Goal: Task Accomplishment & Management: Manage account settings

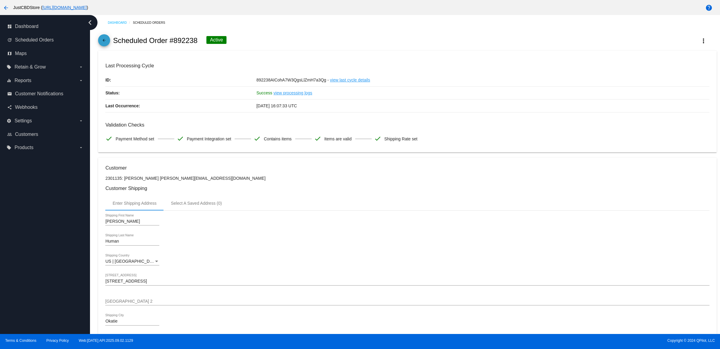
click at [107, 44] on mat-icon "arrow_back" at bounding box center [104, 41] width 7 height 7
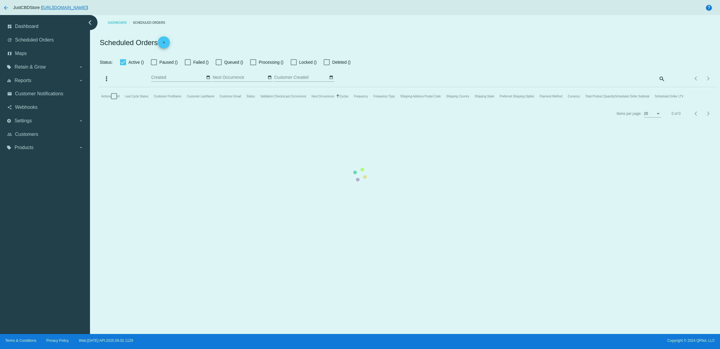
checkbox input "true"
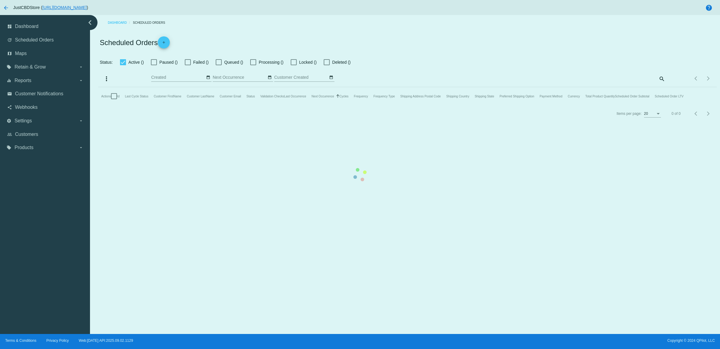
checkbox input "true"
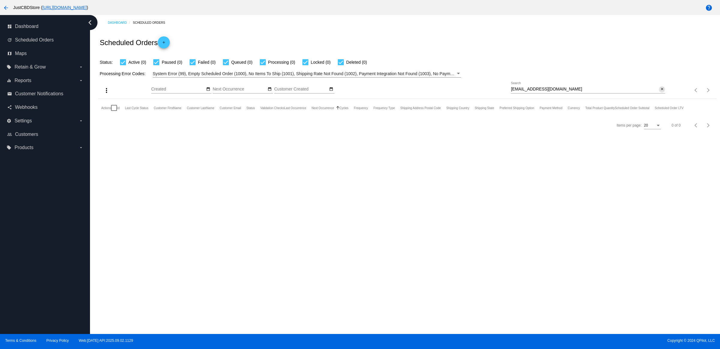
click at [661, 92] on mat-icon "close" at bounding box center [662, 89] width 4 height 5
click at [661, 92] on input "Search" at bounding box center [588, 89] width 154 height 5
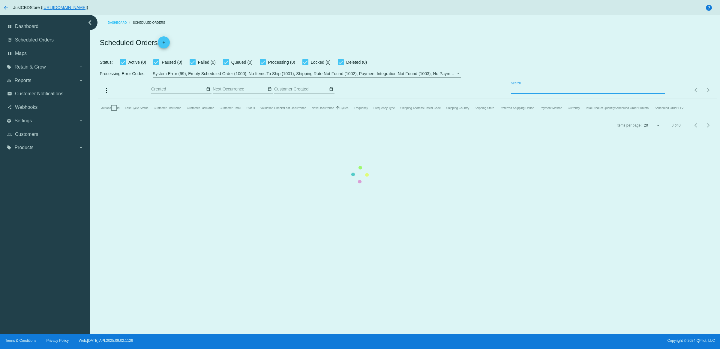
paste input "garyjamesoneil@gmail.com"
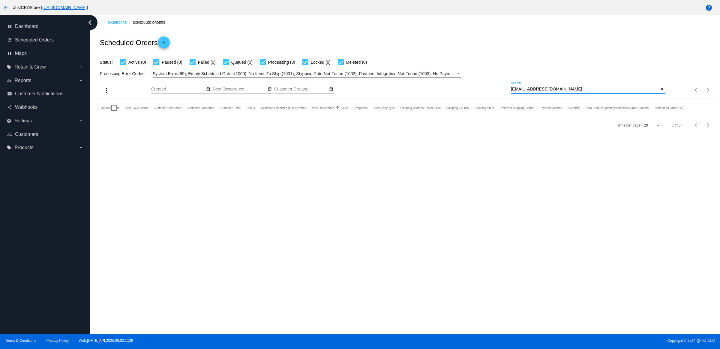
click at [590, 92] on input "garyjamesoneil@gmail.com" at bounding box center [585, 89] width 148 height 5
type input "garyjamesoneil@gmail.com"
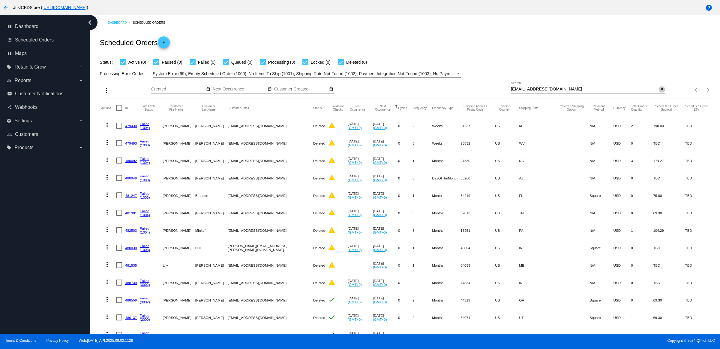
click at [659, 92] on button "close" at bounding box center [662, 89] width 6 height 6
click at [652, 92] on input "Search" at bounding box center [588, 89] width 154 height 5
paste input "19princess62@gmail.com"
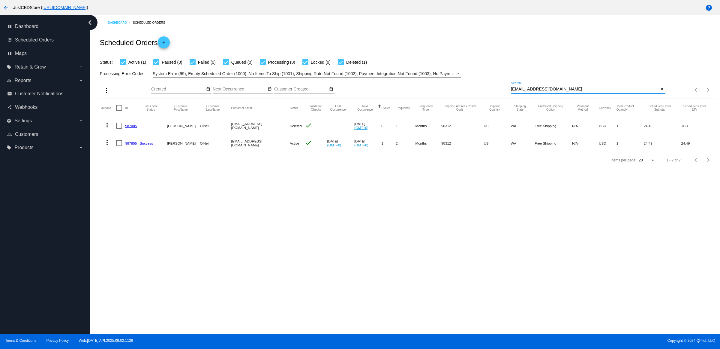
type input "19princess62@gmail.com"
click at [109, 148] on button "more_vert" at bounding box center [107, 142] width 12 height 12
click at [137, 223] on button "delete Delete" at bounding box center [133, 226] width 60 height 14
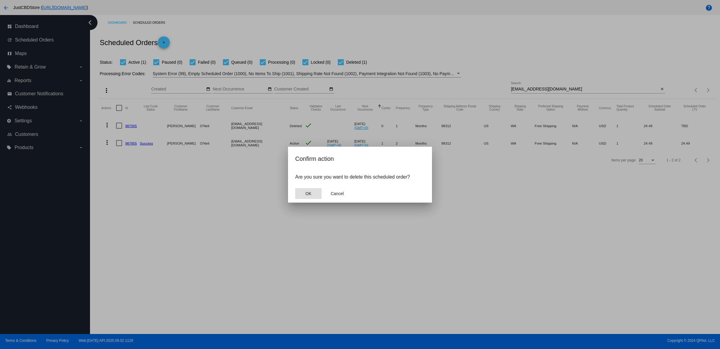
click at [304, 199] on button "OK" at bounding box center [308, 193] width 26 height 11
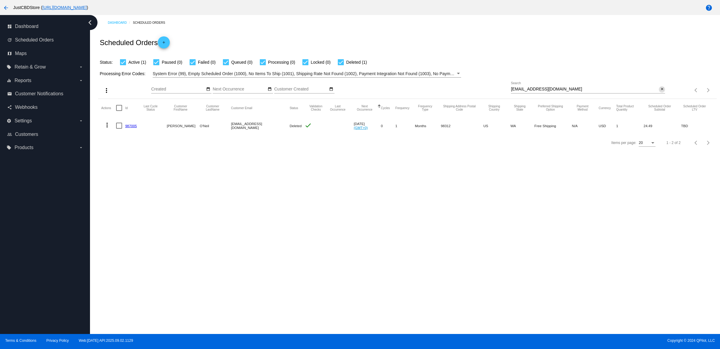
click at [664, 92] on button "close" at bounding box center [662, 89] width 6 height 6
click at [662, 95] on mat-icon "search" at bounding box center [661, 90] width 7 height 9
drag, startPoint x: 664, startPoint y: 98, endPoint x: 661, endPoint y: 98, distance: 3.0
click at [662, 92] on input "Search" at bounding box center [588, 89] width 154 height 5
type input "Alunsford1997@gmail.com"
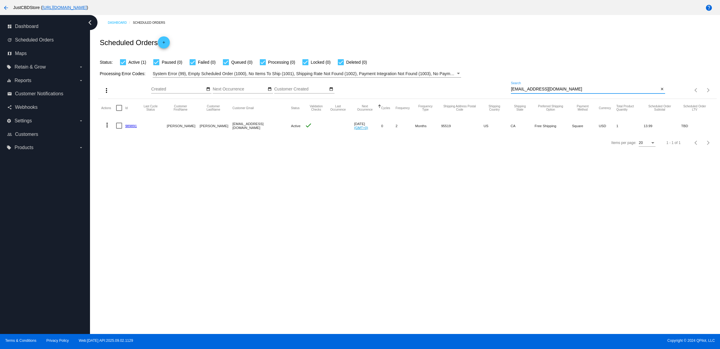
click at [134, 128] on link "989891" at bounding box center [131, 126] width 12 height 4
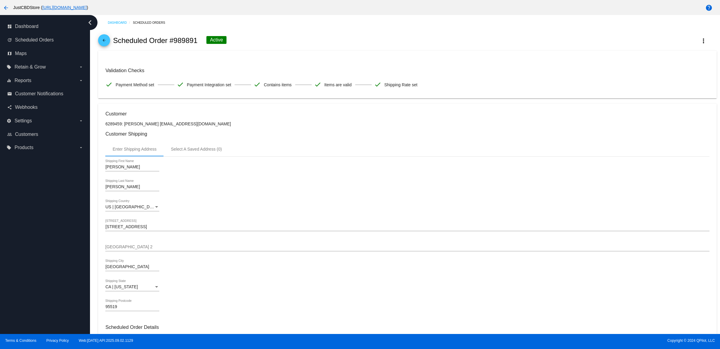
click at [110, 41] on link "arrow_back" at bounding box center [104, 40] width 12 height 12
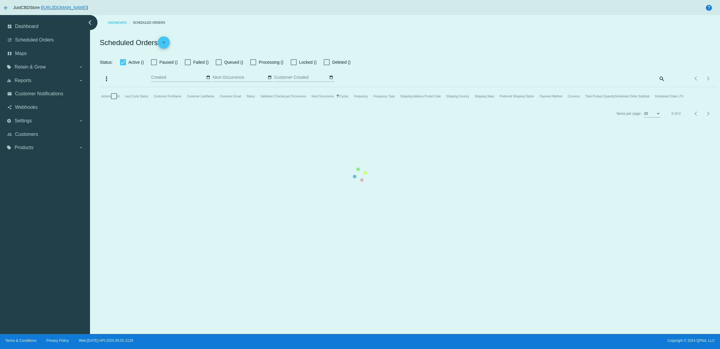
checkbox input "true"
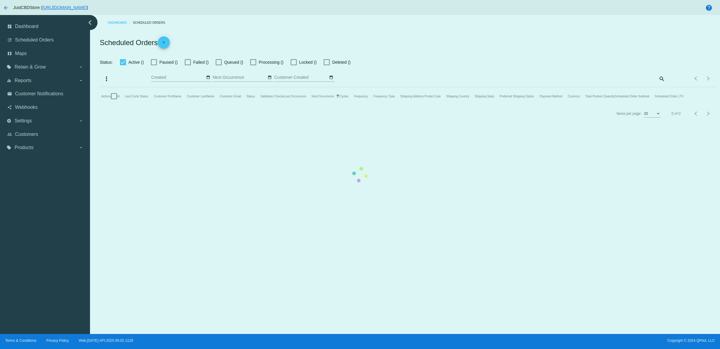
checkbox input "true"
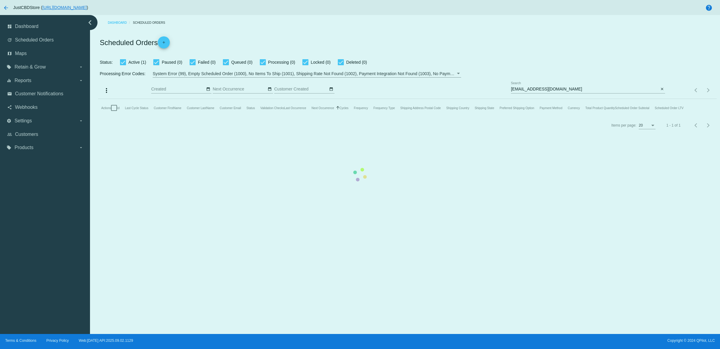
click at [660, 99] on mat-table "Actions Id Last Cycle Status Customer FirstName Customer LastName Customer Emai…" at bounding box center [407, 108] width 619 height 18
click at [660, 98] on app-dashboard-scheduled-orders "Scheduled Orders add Status: Active (1) Paused (0) Failed (0) Queued (0) Proces…" at bounding box center [407, 81] width 619 height 103
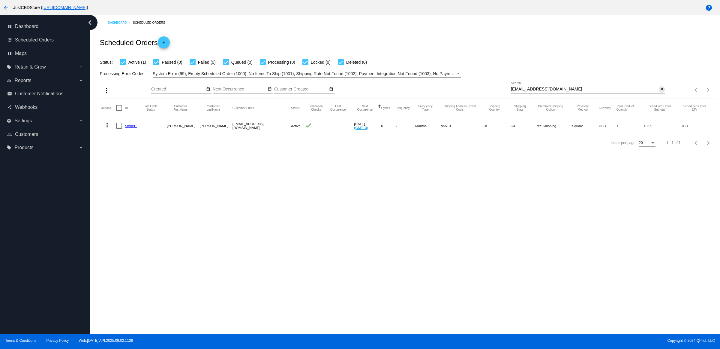
click at [660, 92] on mat-icon "close" at bounding box center [662, 89] width 4 height 5
click at [660, 92] on input "Search" at bounding box center [588, 89] width 154 height 5
paste input "[EMAIL_ADDRESS][DOMAIN_NAME]"
type input "[EMAIL_ADDRESS][DOMAIN_NAME]"
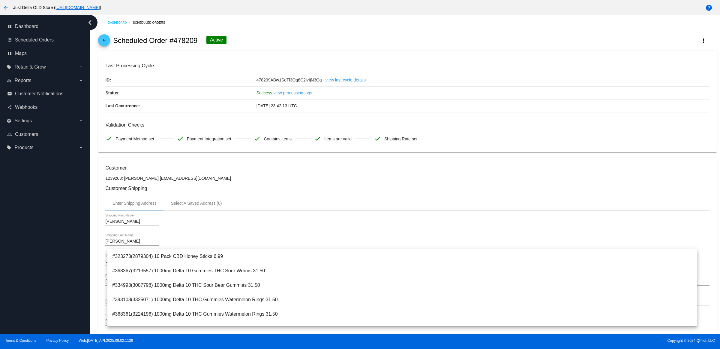
scroll to position [227, 0]
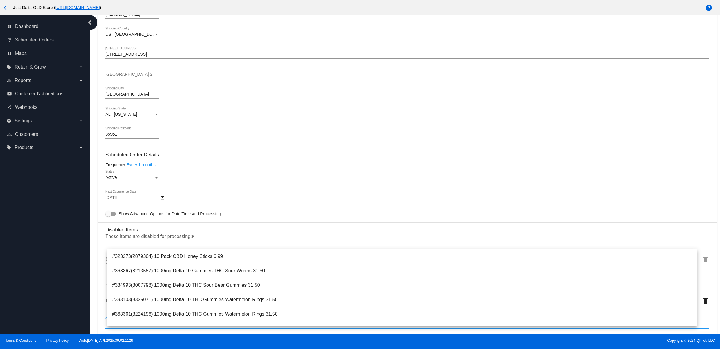
click at [1, 7] on button "arrow_back" at bounding box center [6, 8] width 12 height 12
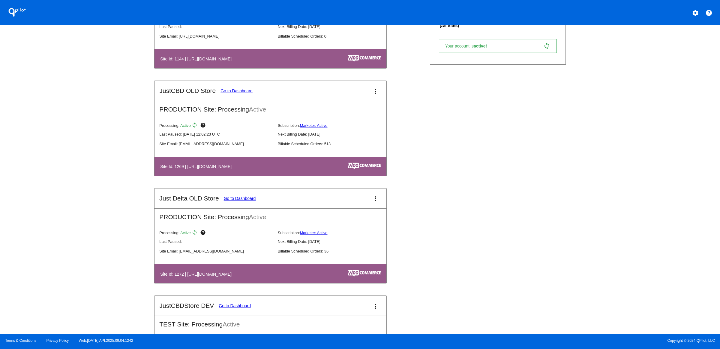
scroll to position [188, 0]
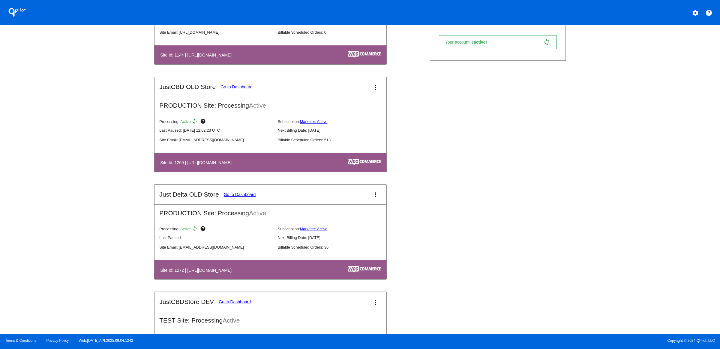
click at [221, 89] on link "Go to Dashboard" at bounding box center [237, 86] width 32 height 5
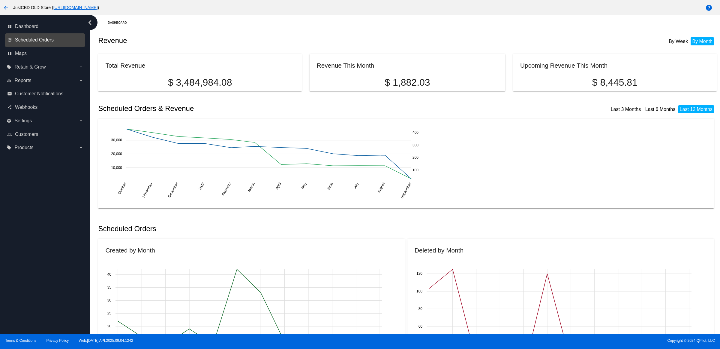
click at [50, 43] on span "Scheduled Orders" at bounding box center [34, 39] width 39 height 5
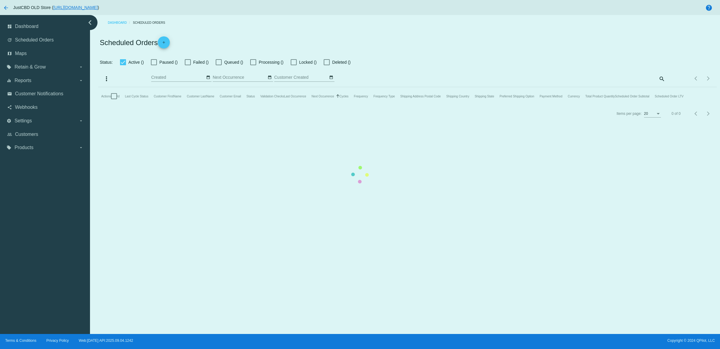
checkbox input "true"
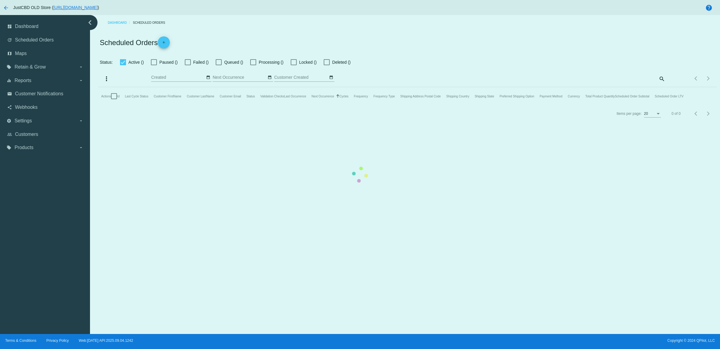
checkbox input "true"
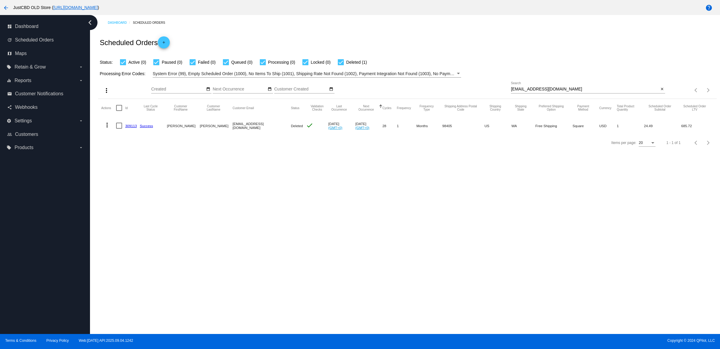
click at [134, 128] on link "309113" at bounding box center [131, 126] width 12 height 4
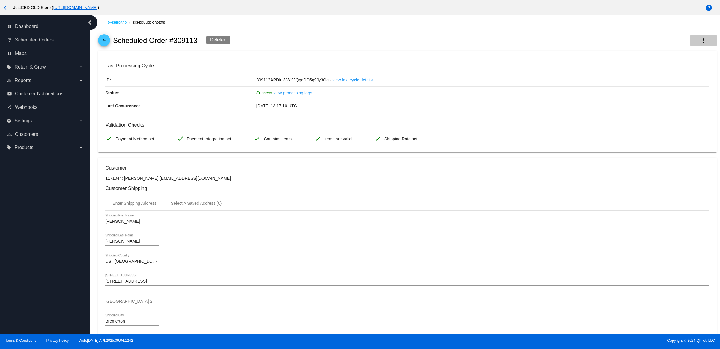
click at [700, 42] on mat-icon "more_vert" at bounding box center [703, 40] width 7 height 7
click at [677, 42] on button "info View Event Logs" at bounding box center [663, 47] width 84 height 14
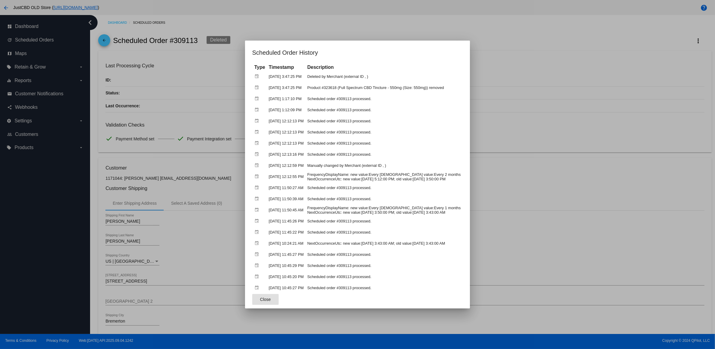
click at [544, 83] on div at bounding box center [357, 174] width 715 height 349
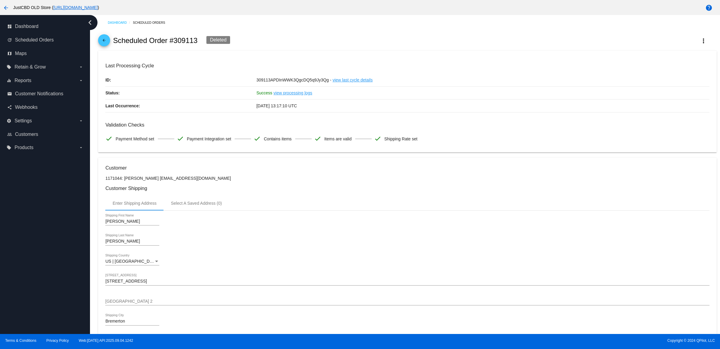
click at [113, 43] on div "arrow_back Scheduled Order #309113 Deleted more_vert" at bounding box center [407, 40] width 619 height 20
click at [108, 42] on mat-icon "arrow_back" at bounding box center [104, 41] width 7 height 7
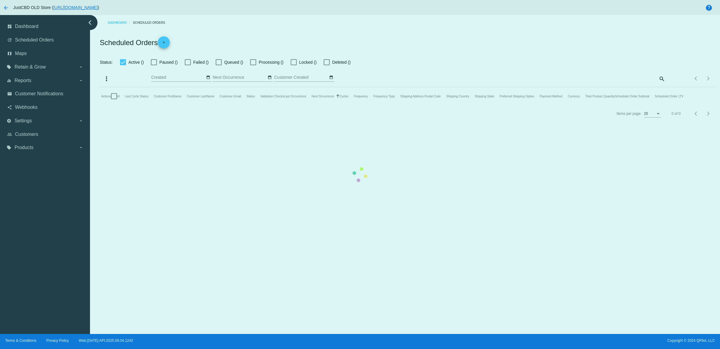
checkbox input "true"
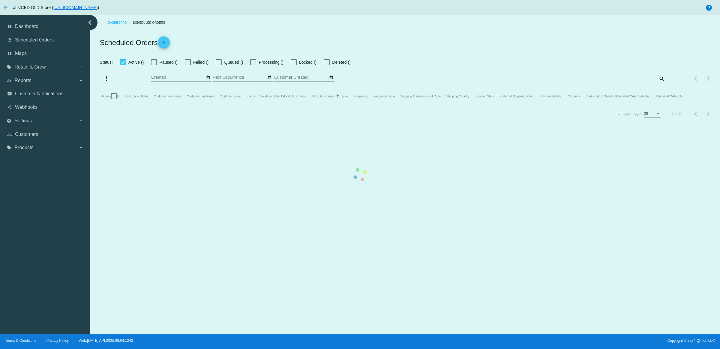
checkbox input "true"
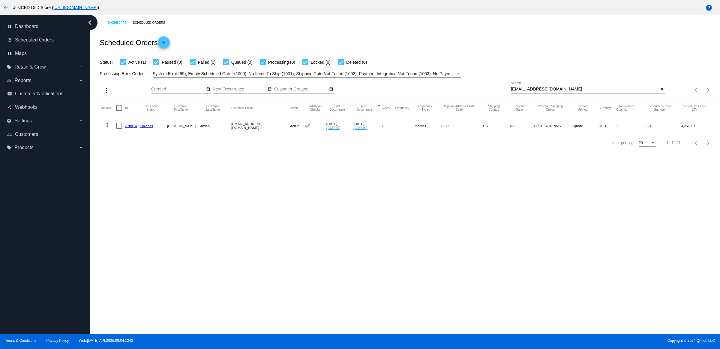
click at [133, 128] on link "378814" at bounding box center [131, 126] width 12 height 4
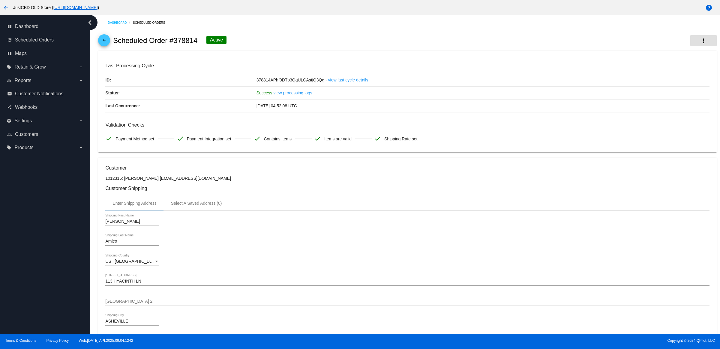
click at [691, 44] on button "more_vert" at bounding box center [704, 40] width 26 height 11
click at [682, 47] on button "info View Event Logs" at bounding box center [663, 47] width 84 height 14
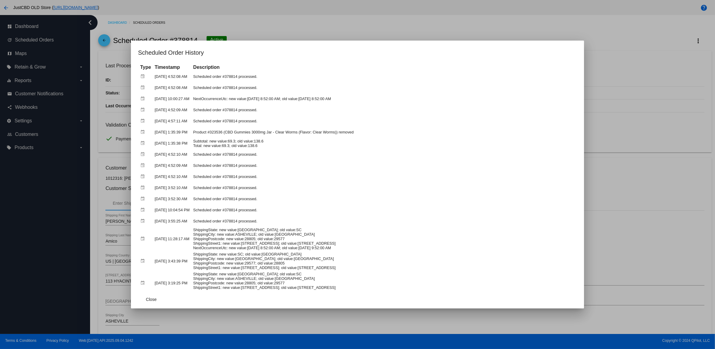
click at [276, 32] on div at bounding box center [357, 174] width 715 height 349
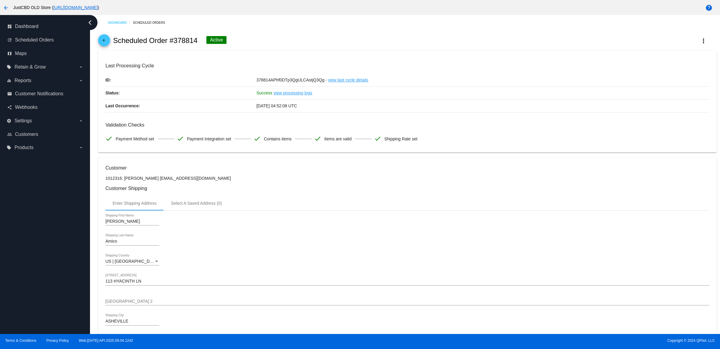
scroll to position [338, 0]
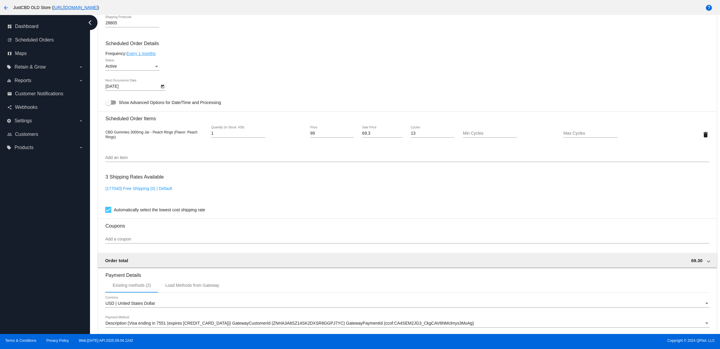
click at [165, 88] on icon "Open calendar" at bounding box center [162, 87] width 3 height 4
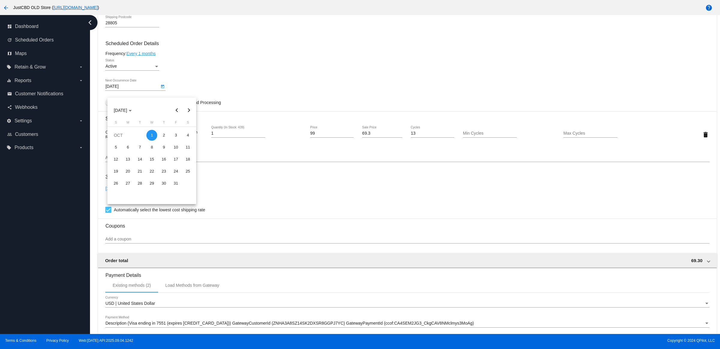
click at [194, 80] on div at bounding box center [360, 174] width 720 height 349
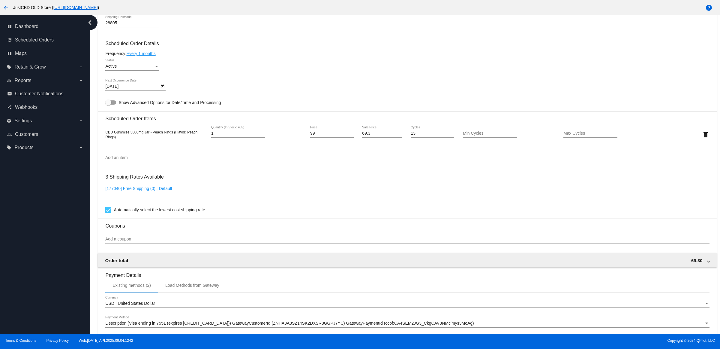
click at [157, 71] on div "Active Status" at bounding box center [132, 65] width 54 height 12
click at [206, 58] on div at bounding box center [360, 174] width 720 height 349
click at [165, 90] on icon "Open calendar" at bounding box center [163, 86] width 4 height 7
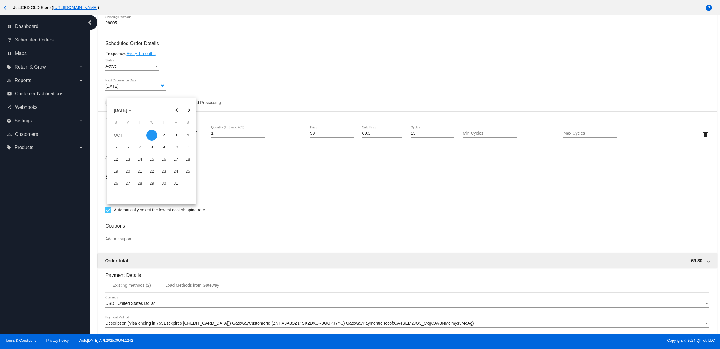
click at [172, 110] on button "Previous month" at bounding box center [177, 110] width 12 height 12
click at [248, 82] on div at bounding box center [360, 174] width 720 height 349
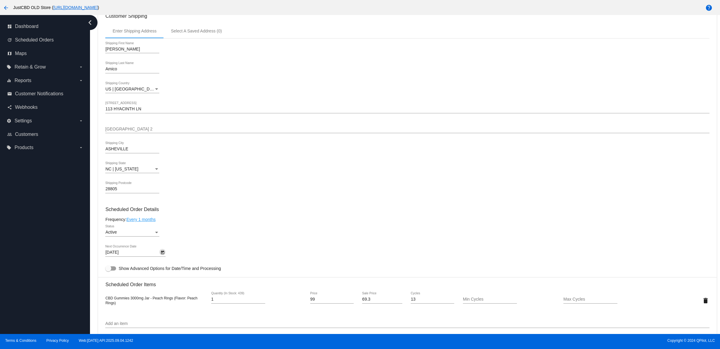
scroll to position [0, 0]
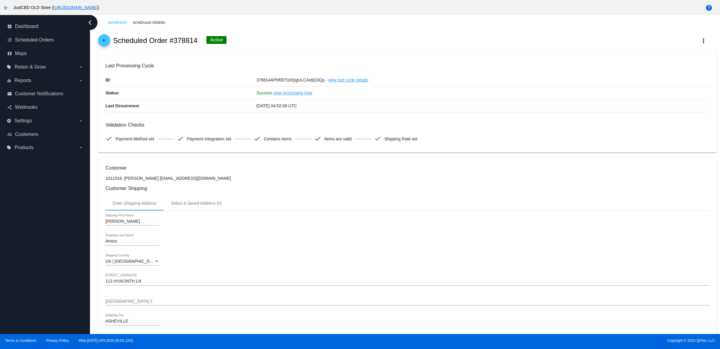
click at [688, 49] on div "arrow_back Scheduled Order #378814 Active more_vert" at bounding box center [407, 40] width 619 height 20
click at [700, 44] on mat-icon "more_vert" at bounding box center [703, 40] width 7 height 7
click at [678, 50] on button "info View Event Logs" at bounding box center [663, 47] width 84 height 14
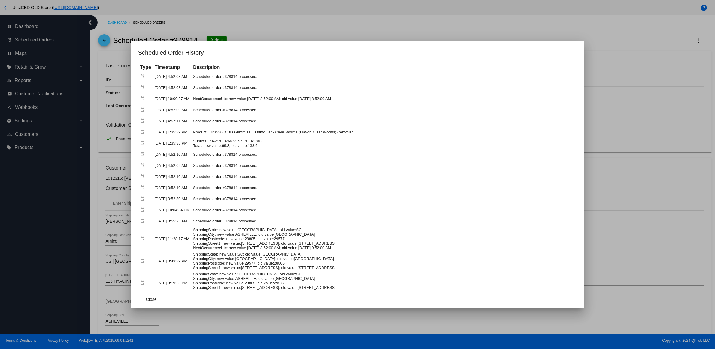
click at [278, 26] on div at bounding box center [357, 174] width 715 height 349
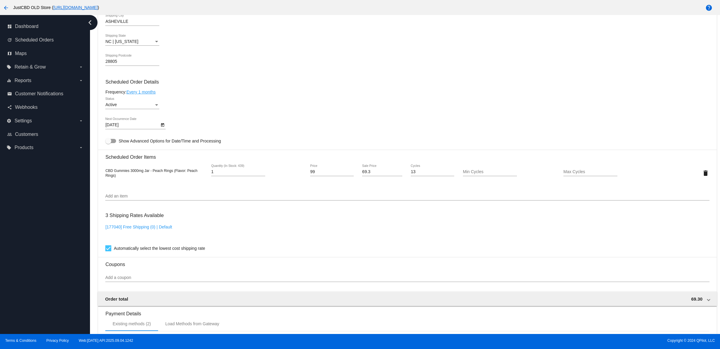
scroll to position [300, 0]
click at [164, 126] on icon "Open calendar" at bounding box center [162, 124] width 3 height 4
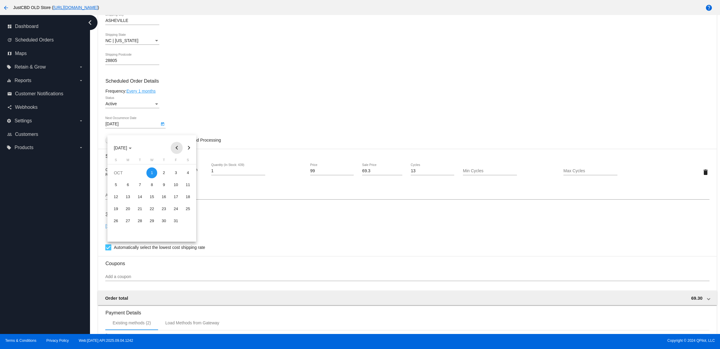
click at [178, 147] on button "Previous month" at bounding box center [177, 148] width 12 height 12
click at [177, 147] on button "Previous month" at bounding box center [177, 148] width 12 height 12
click at [189, 149] on button "Next month" at bounding box center [189, 148] width 12 height 12
click at [178, 147] on button "Previous month" at bounding box center [177, 148] width 12 height 12
click at [191, 145] on button "Next month" at bounding box center [189, 148] width 12 height 12
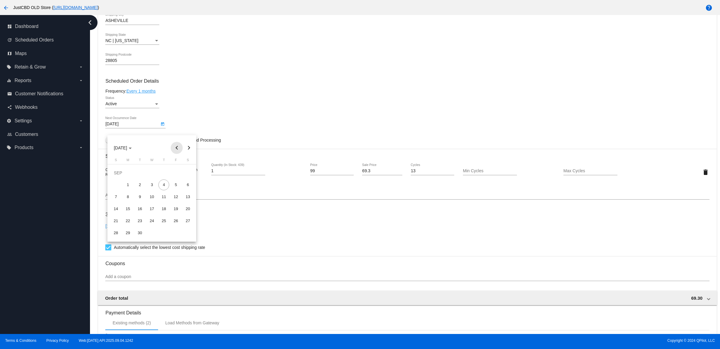
click at [182, 148] on button "Previous month" at bounding box center [177, 148] width 12 height 12
click at [188, 148] on button "Next month" at bounding box center [189, 148] width 12 height 12
click at [177, 149] on button "Previous month" at bounding box center [177, 148] width 12 height 12
click at [142, 222] on div "26" at bounding box center [139, 220] width 11 height 11
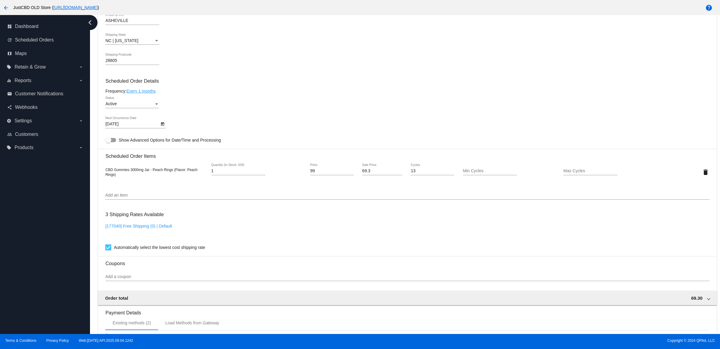
click at [162, 127] on div at bounding box center [162, 123] width 6 height 6
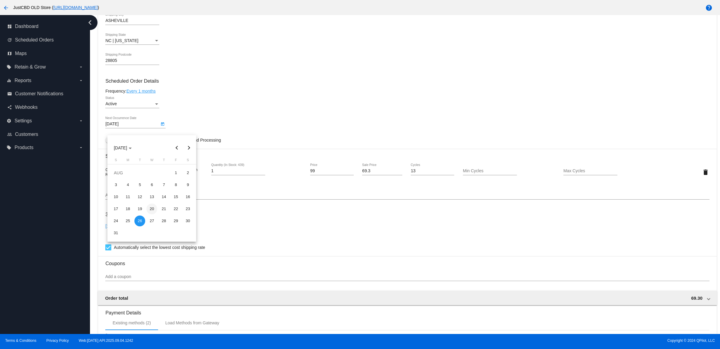
click at [150, 209] on div "20" at bounding box center [151, 208] width 11 height 11
type input "[DATE]"
click at [152, 210] on div "20" at bounding box center [151, 208] width 11 height 11
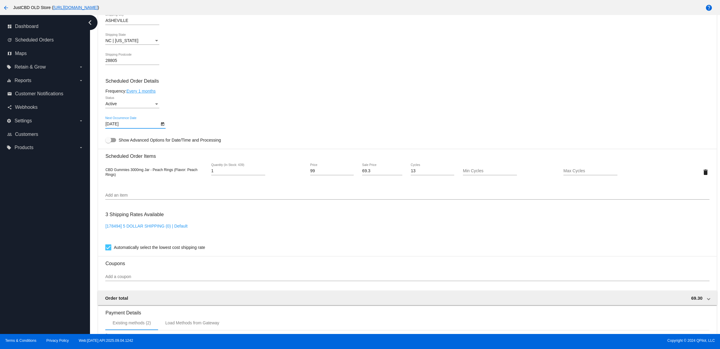
drag, startPoint x: 269, startPoint y: 101, endPoint x: 284, endPoint y: 111, distance: 17.9
click at [269, 101] on mat-card-content "Customer 1012316: [PERSON_NAME] [EMAIL_ADDRESS][DOMAIN_NAME] Customer Shipping …" at bounding box center [407, 148] width 604 height 566
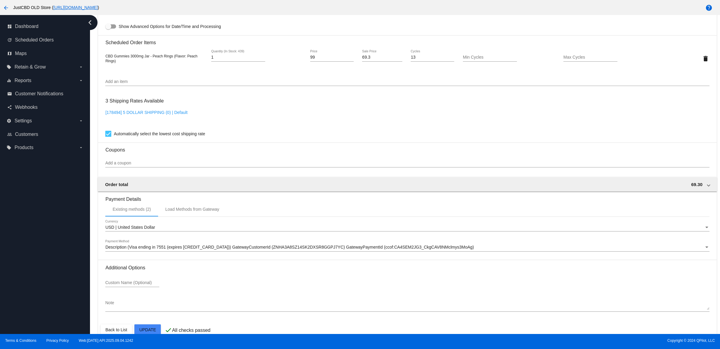
scroll to position [431, 0]
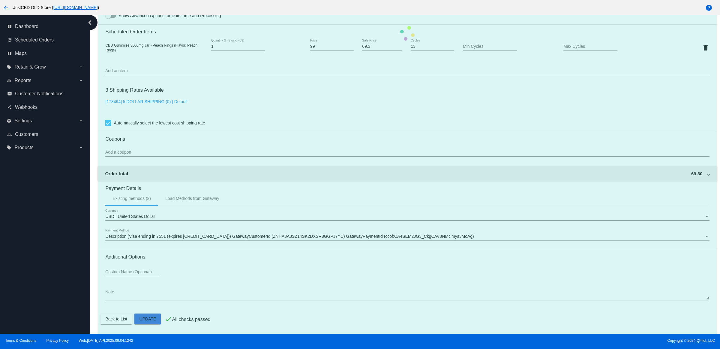
click at [152, 317] on mat-card "Customer 1012316: [PERSON_NAME] [EMAIL_ADDRESS][DOMAIN_NAME] Customer Shipping …" at bounding box center [407, 33] width 619 height 600
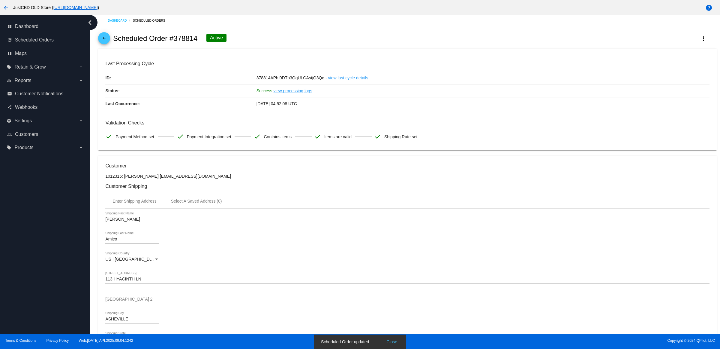
scroll to position [0, 0]
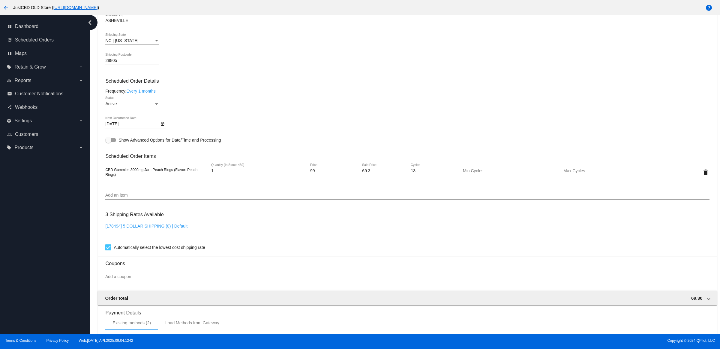
click at [264, 134] on div "[DATE] Next Occurrence Date" at bounding box center [407, 124] width 604 height 17
